Goal: Task Accomplishment & Management: Manage account settings

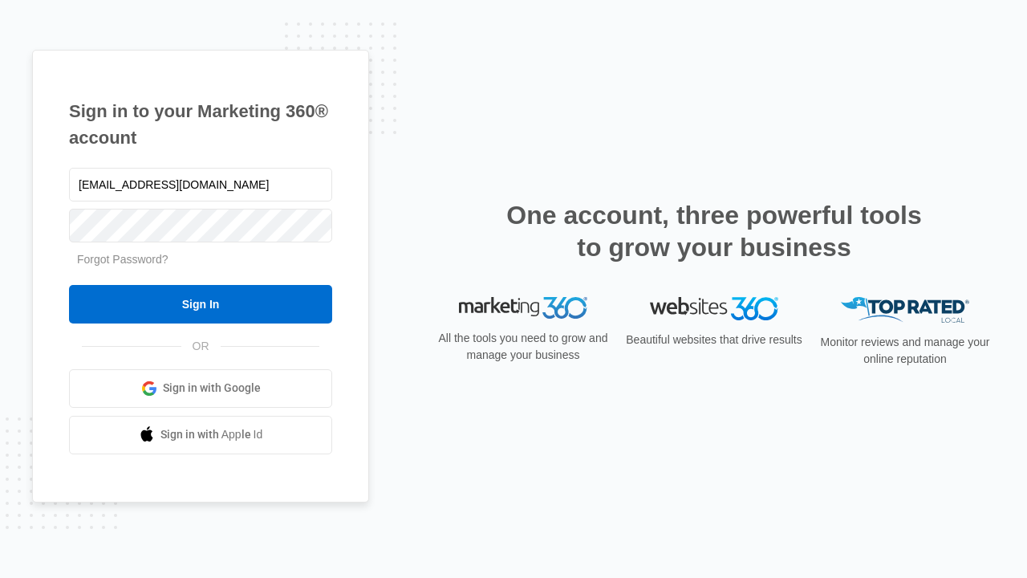
type input "dankie614@gmail.com"
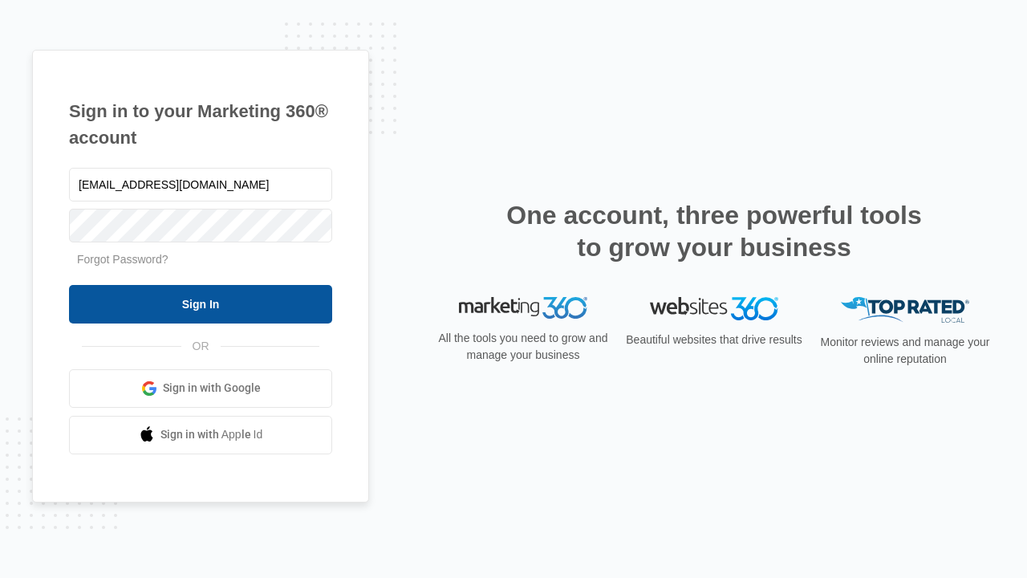
click at [201, 303] on input "Sign In" at bounding box center [200, 304] width 263 height 39
